Goal: Task Accomplishment & Management: Use online tool/utility

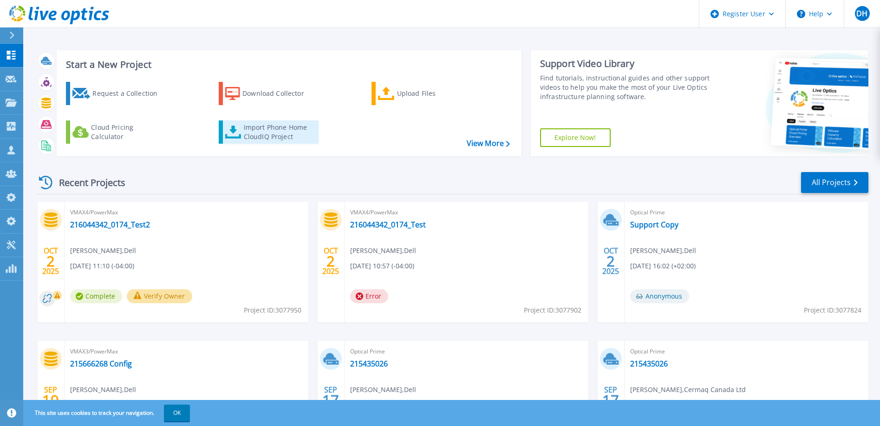
click at [250, 139] on div "Import Phone Home CloudIQ Project" at bounding box center [280, 132] width 72 height 19
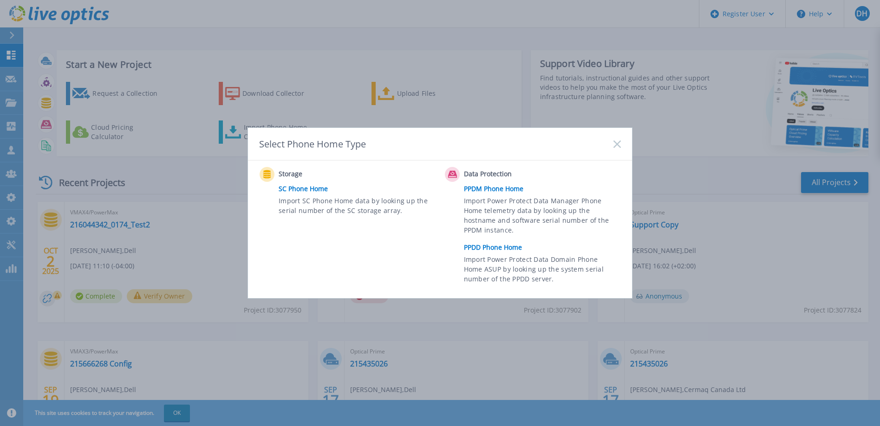
click at [490, 245] on link "PPDD Phone Home" at bounding box center [545, 247] width 162 height 14
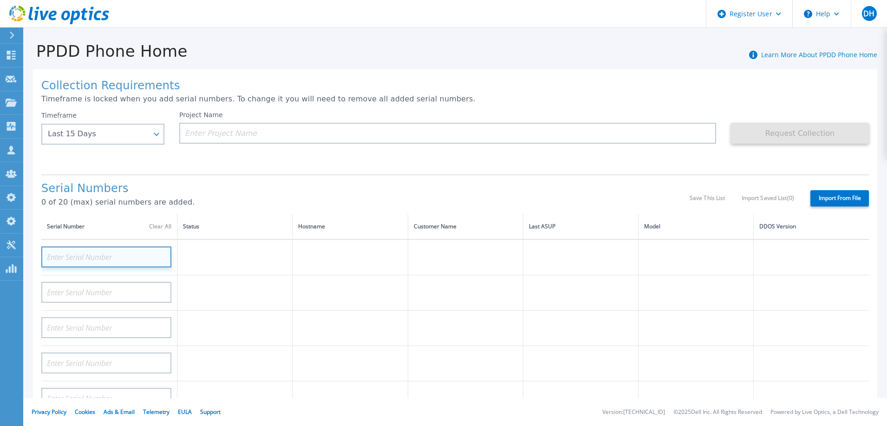
click at [76, 257] on input at bounding box center [106, 256] width 130 height 21
paste input "CKM01204906858"
type input "CKM01204906858"
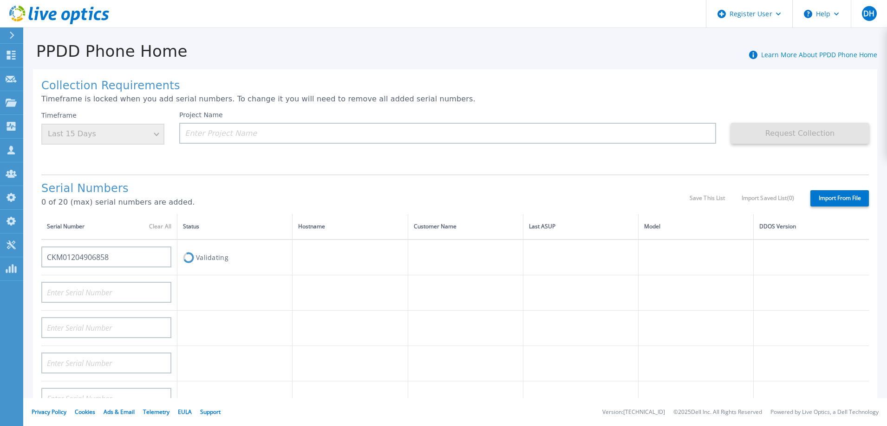
click at [221, 257] on td "Validating" at bounding box center [234, 257] width 115 height 36
click at [245, 128] on input at bounding box center [447, 133] width 537 height 21
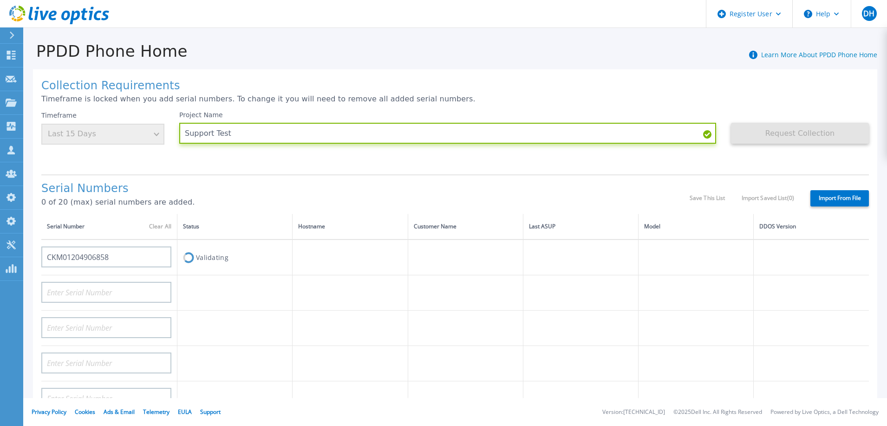
type input "Support Test"
click at [288, 152] on div "Project Name Support Test" at bounding box center [455, 139] width 552 height 56
click at [148, 138] on div "Timeframe Last 15 Days" at bounding box center [102, 127] width 123 height 33
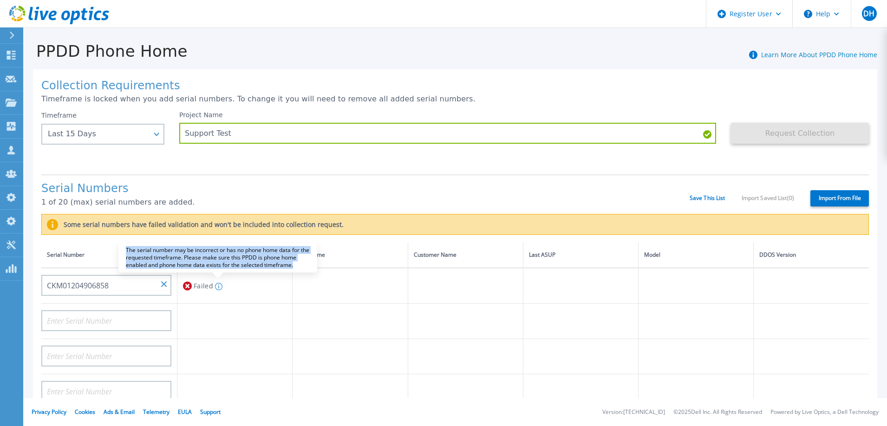
drag, startPoint x: 298, startPoint y: 265, endPoint x: 122, endPoint y: 245, distance: 177.2
click at [122, 245] on div "The serial number may be incorrect or has no phone home data for the requested …" at bounding box center [217, 258] width 199 height 30
copy div "The serial number may be incorrect or has no phone home data for the requested …"
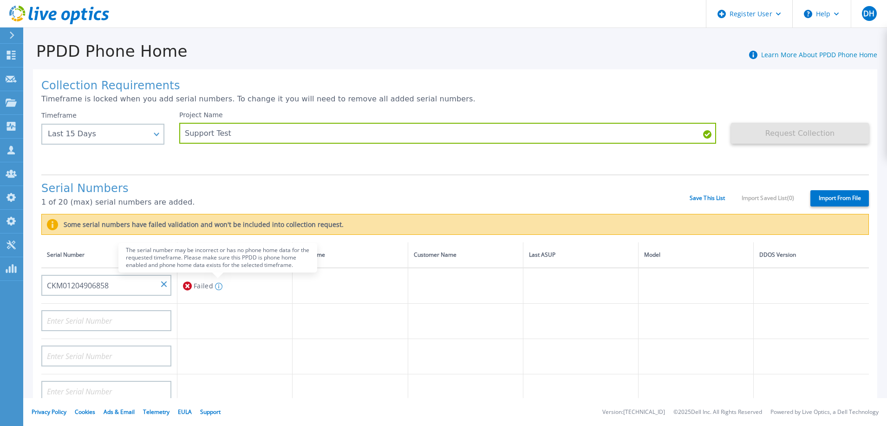
click at [216, 285] on icon at bounding box center [218, 285] width 7 height 7
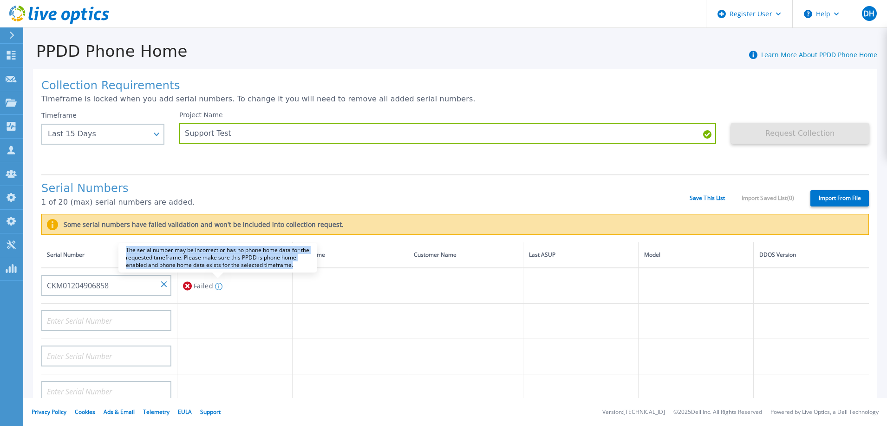
drag, startPoint x: 297, startPoint y: 264, endPoint x: 126, endPoint y: 253, distance: 171.8
click at [126, 253] on div "The serial number may be incorrect or has no phone home data for the requested …" at bounding box center [217, 258] width 199 height 30
copy div "The serial number may be incorrect or has no phone home data for the requested …"
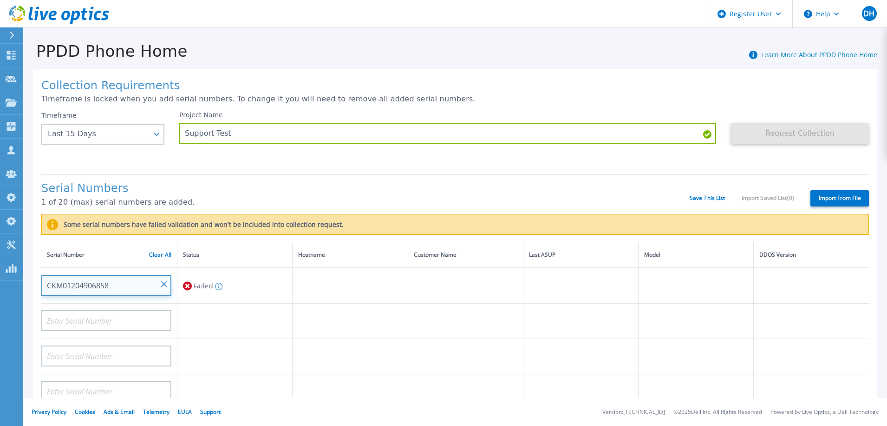
drag, startPoint x: 113, startPoint y: 285, endPoint x: 33, endPoint y: 281, distance: 80.5
click at [33, 281] on div "Collection Requirements Timeframe is locked when you add serial numbers. To cha…" at bounding box center [455, 341] width 864 height 563
